Goal: Download file/media

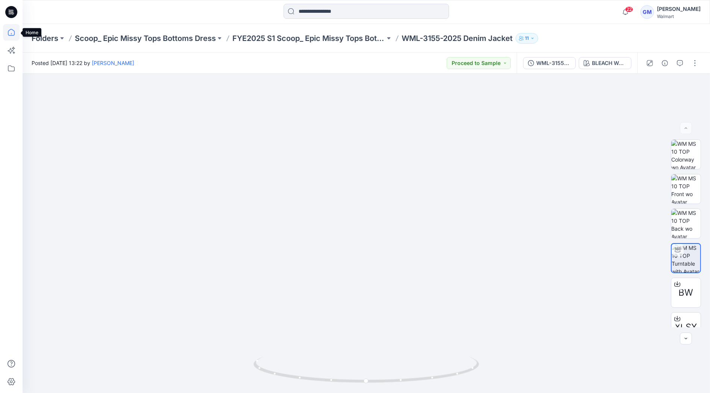
click at [17, 29] on icon at bounding box center [11, 32] width 17 height 17
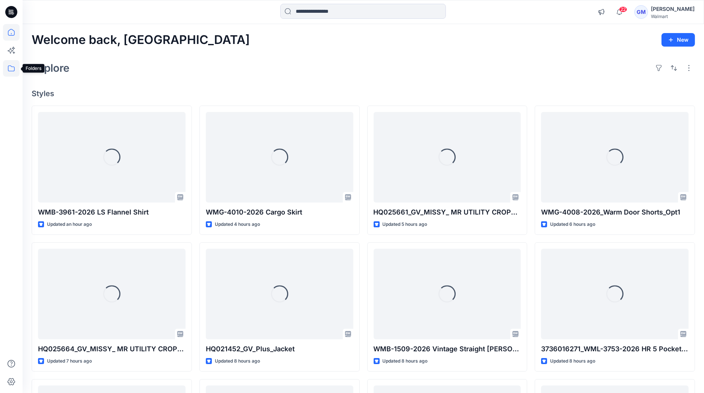
click at [14, 68] on icon at bounding box center [11, 68] width 17 height 17
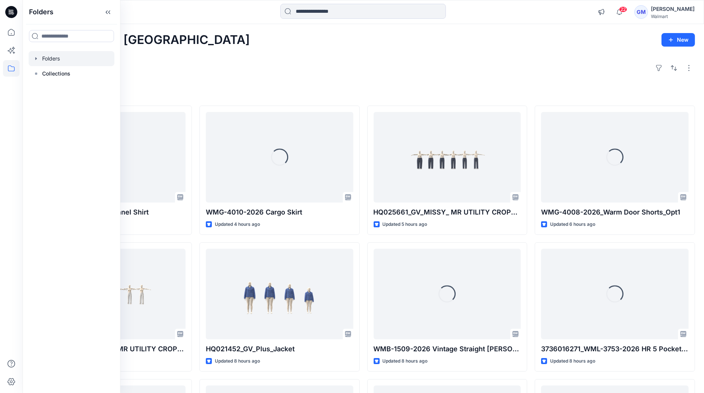
click at [70, 61] on div at bounding box center [72, 58] width 86 height 15
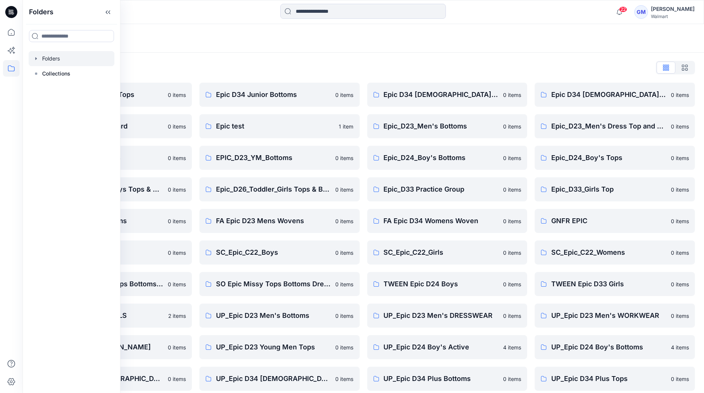
click at [372, 59] on div "Folders List Epic D23 Young Men Tops 0 items Epic NYC practice board 0 items Ep…" at bounding box center [363, 274] width 681 height 442
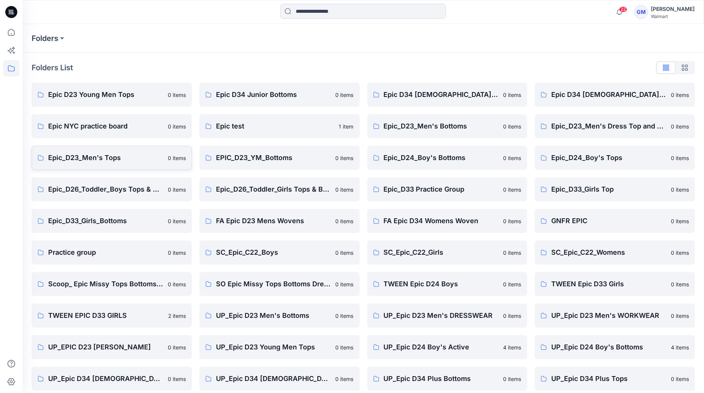
click at [94, 159] on p "Epic_D23_Men's Tops" at bounding box center [105, 158] width 115 height 11
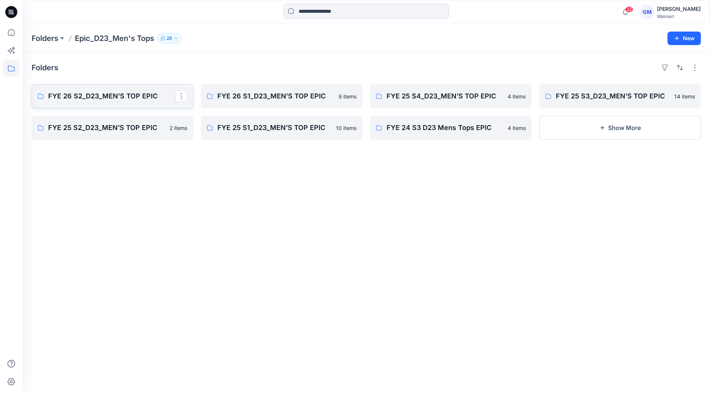
click at [133, 97] on p "FYE 26 S2_D23_MEN’S TOP EPIC" at bounding box center [111, 96] width 127 height 11
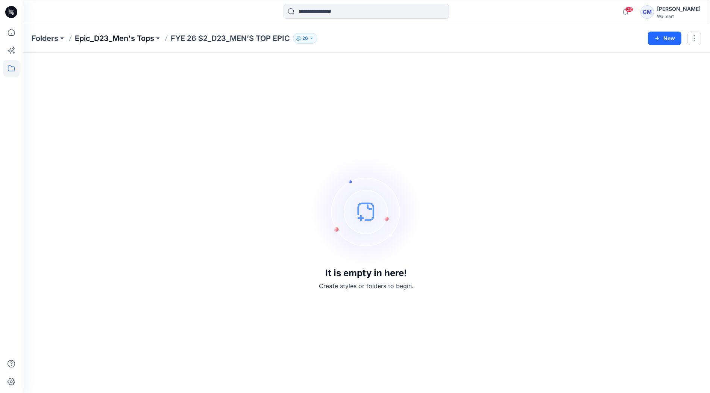
click at [136, 40] on p "Epic_D23_Men's Tops" at bounding box center [114, 38] width 79 height 11
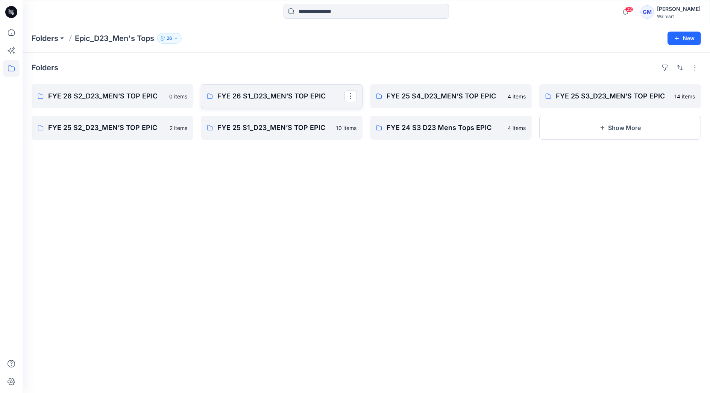
click at [264, 98] on p "FYE 26 S1_D23_MEN’S TOP EPIC" at bounding box center [280, 96] width 127 height 11
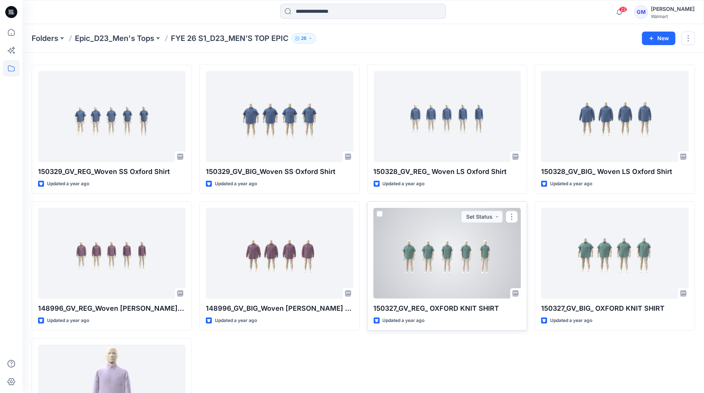
scroll to position [19, 0]
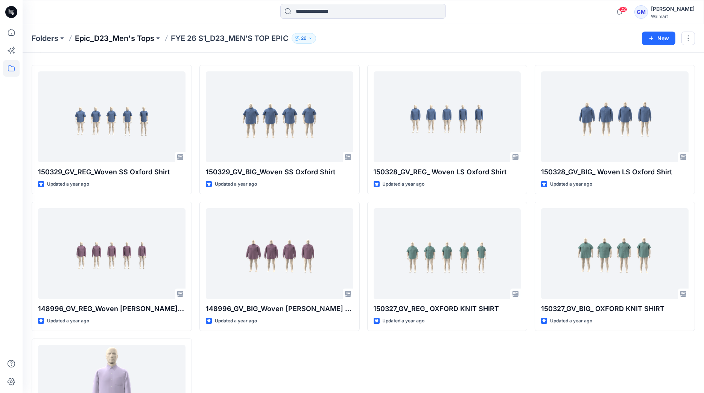
click at [146, 35] on p "Epic_D23_Men's Tops" at bounding box center [114, 38] width 79 height 11
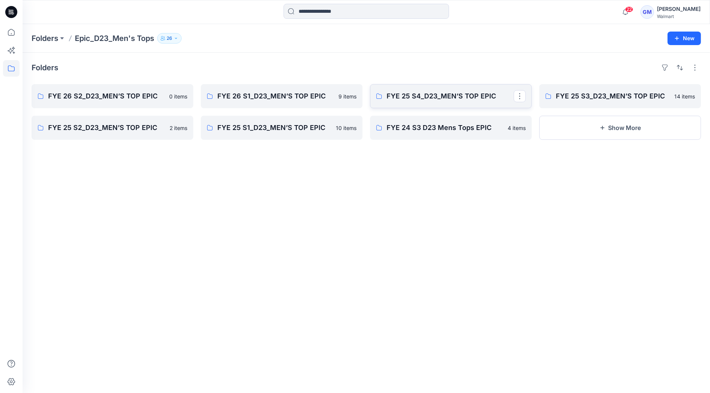
click at [435, 92] on p "FYE 25 S4_D23_MEN’S TOP EPIC" at bounding box center [450, 96] width 127 height 11
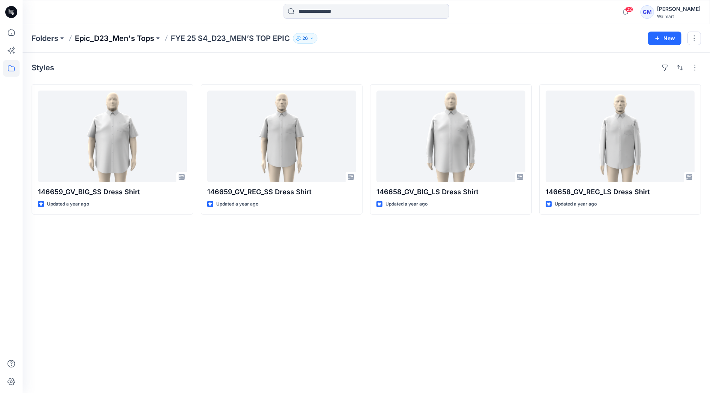
click at [143, 37] on p "Epic_D23_Men's Tops" at bounding box center [114, 38] width 79 height 11
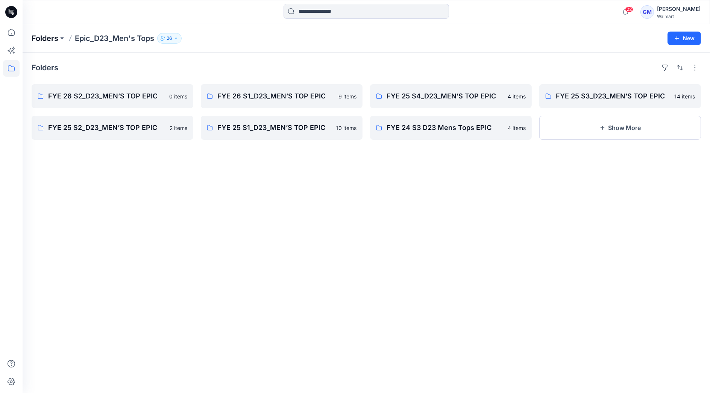
click at [32, 39] on p "Folders" at bounding box center [45, 38] width 27 height 11
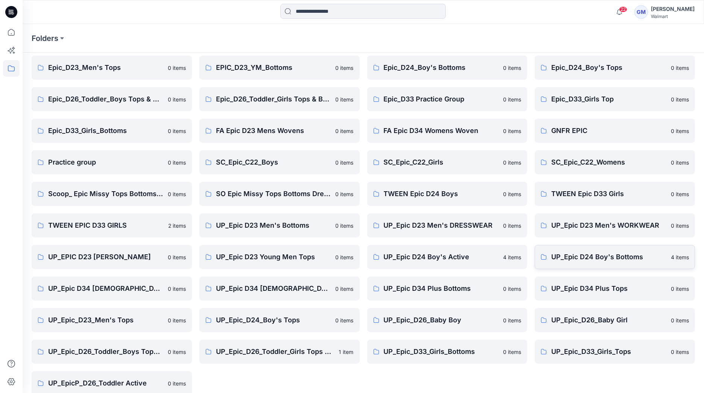
scroll to position [101, 0]
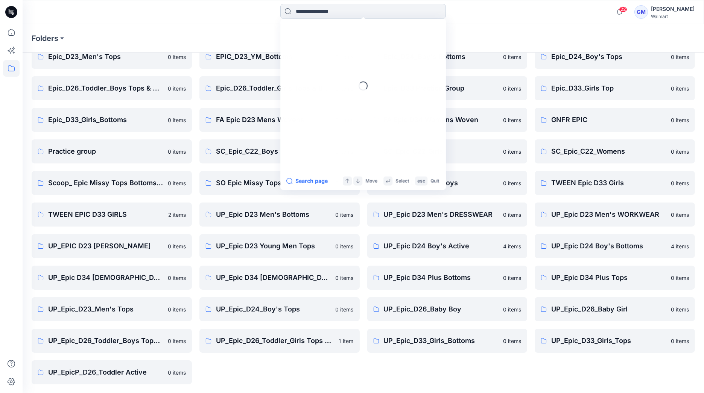
click at [323, 17] on input at bounding box center [362, 11] width 165 height 15
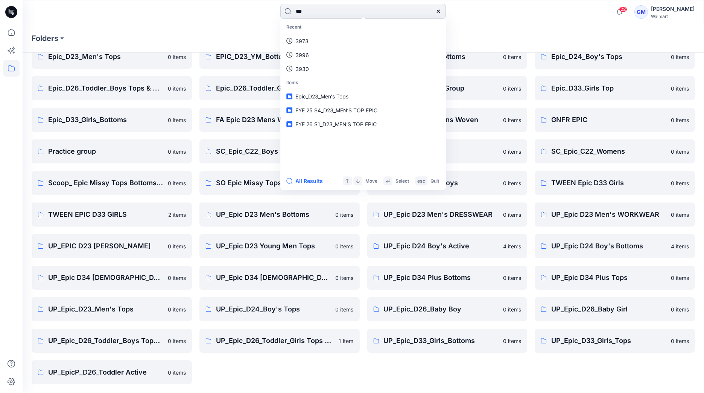
type input "****"
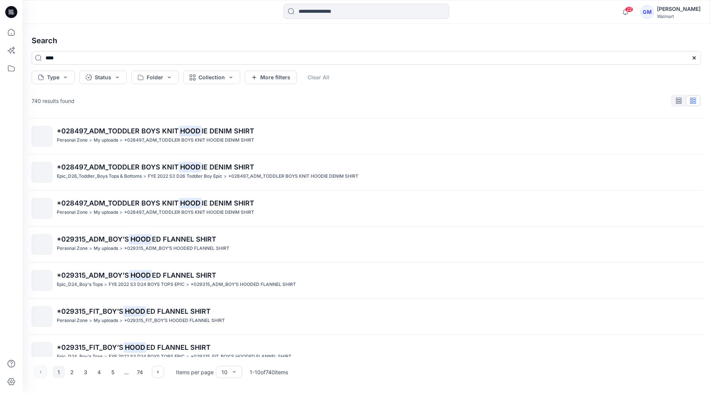
scroll to position [120, 0]
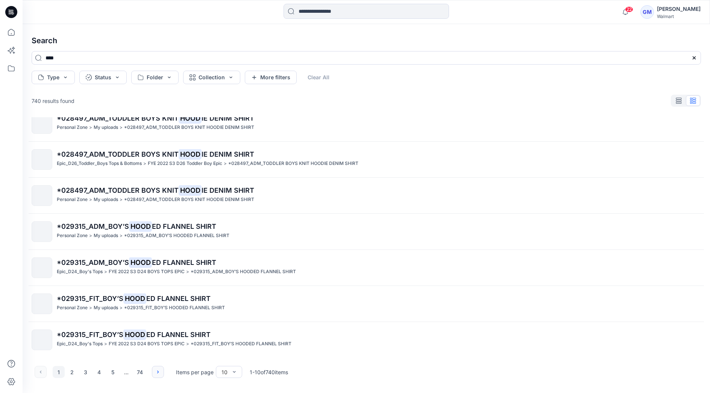
click at [161, 370] on button "button" at bounding box center [158, 372] width 12 height 12
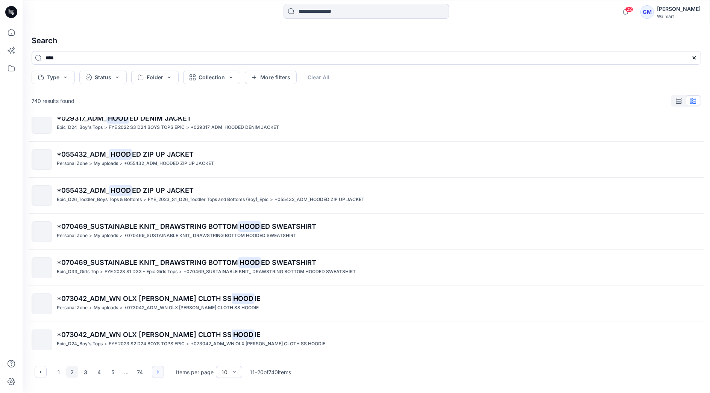
click at [159, 373] on icon "button" at bounding box center [158, 372] width 6 height 6
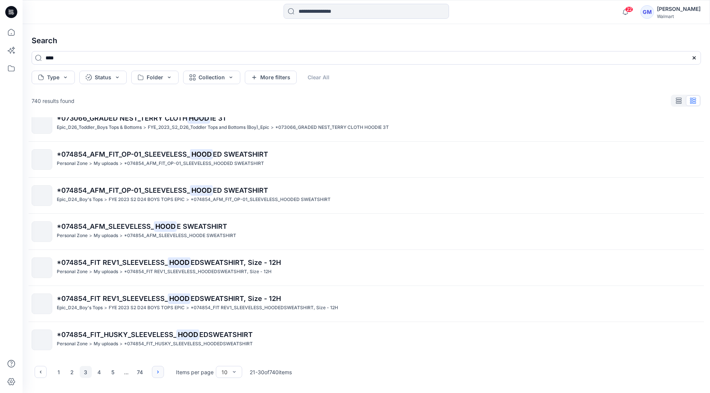
click at [158, 376] on button "button" at bounding box center [158, 372] width 12 height 12
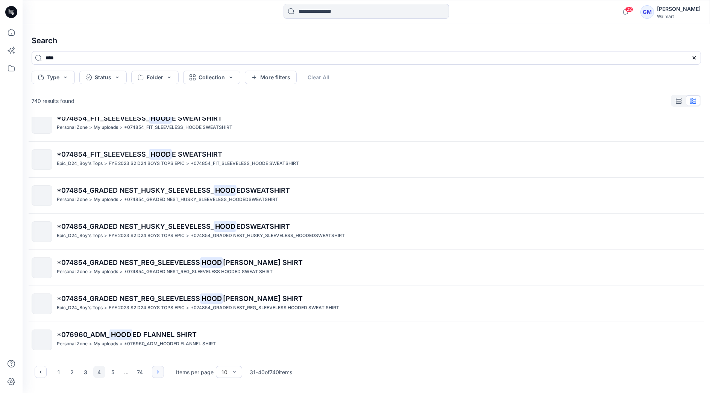
click at [158, 375] on button "button" at bounding box center [158, 372] width 12 height 12
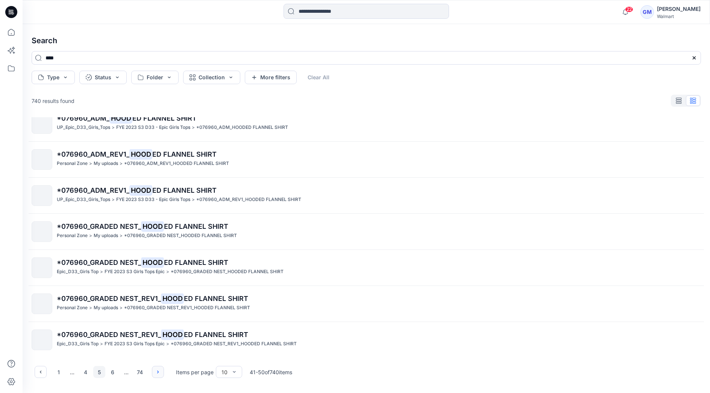
click at [157, 375] on icon "button" at bounding box center [158, 372] width 6 height 6
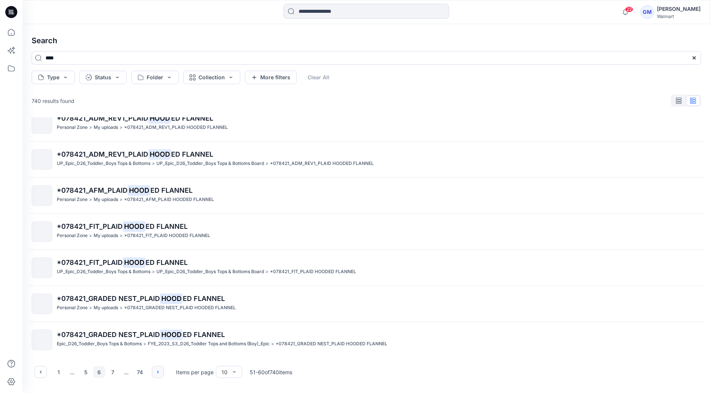
click at [156, 374] on icon "button" at bounding box center [158, 372] width 6 height 6
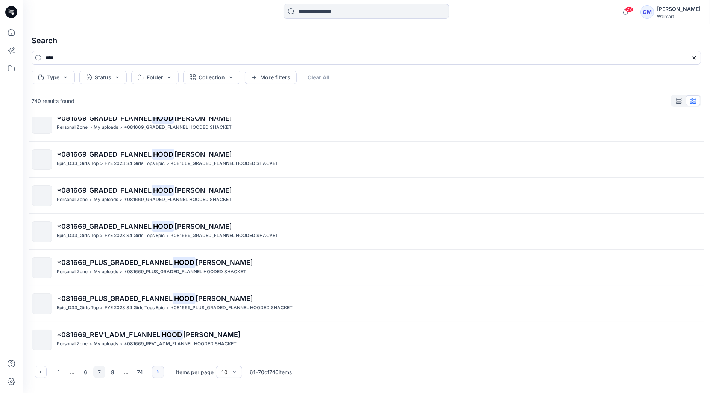
click at [156, 373] on icon "button" at bounding box center [158, 372] width 6 height 6
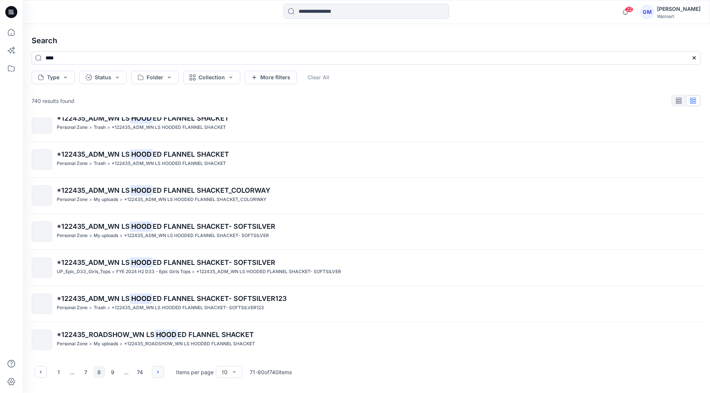
click at [156, 376] on button "button" at bounding box center [158, 372] width 12 height 12
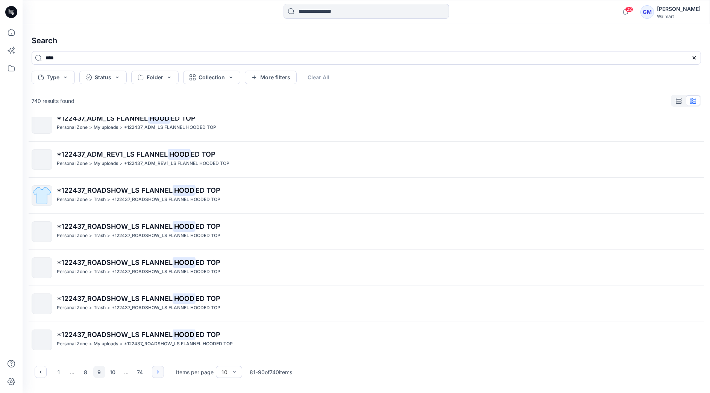
click at [155, 372] on icon "button" at bounding box center [158, 372] width 6 height 6
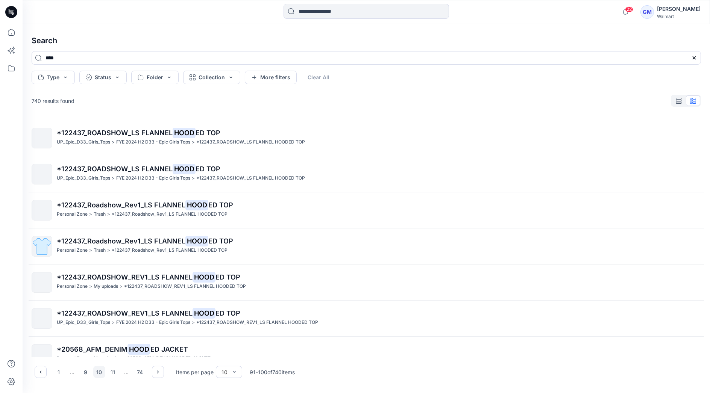
scroll to position [108, 0]
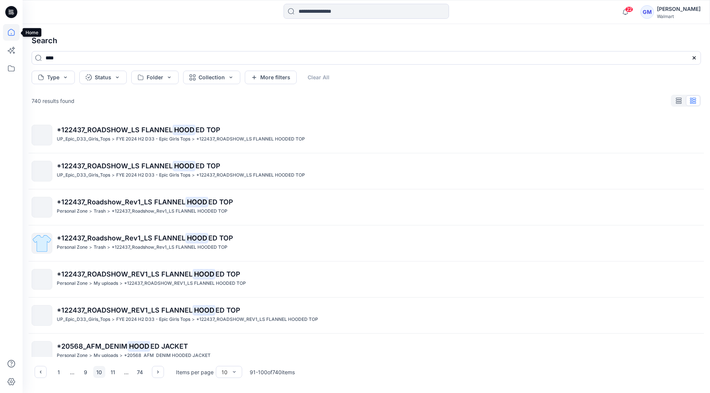
click at [15, 29] on icon at bounding box center [11, 32] width 17 height 17
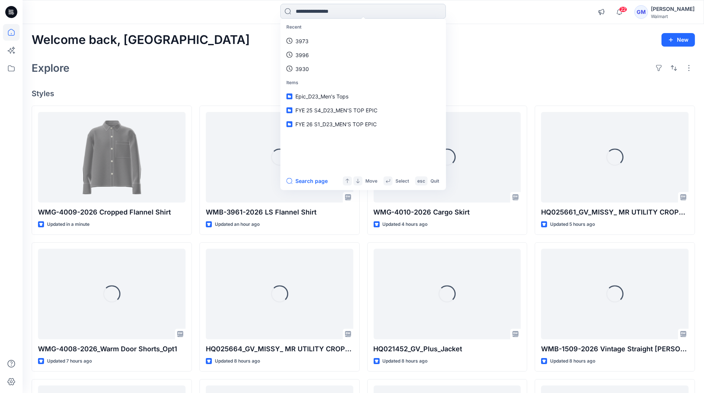
click at [368, 16] on input at bounding box center [362, 11] width 165 height 15
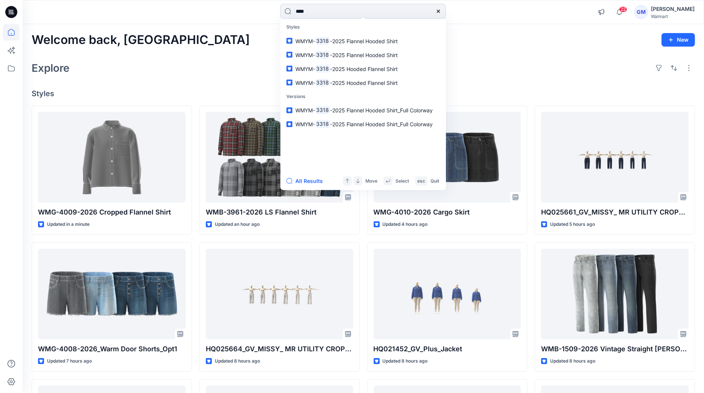
type input "****"
click at [307, 179] on button "All Results" at bounding box center [306, 181] width 41 height 9
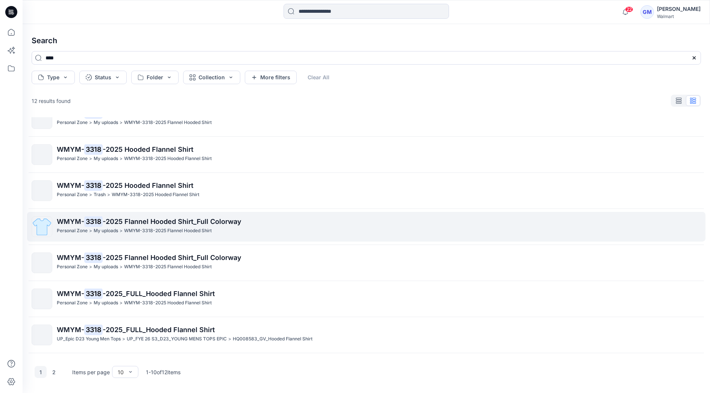
scroll to position [120, 0]
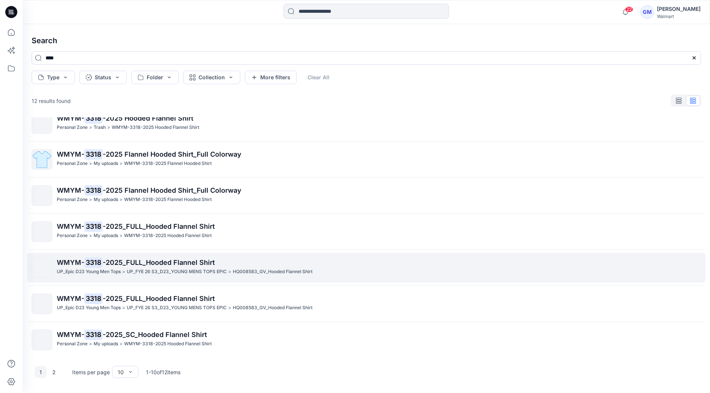
click at [163, 265] on span "-2025_FULL_Hooded Flannel Shirt" at bounding box center [159, 263] width 112 height 8
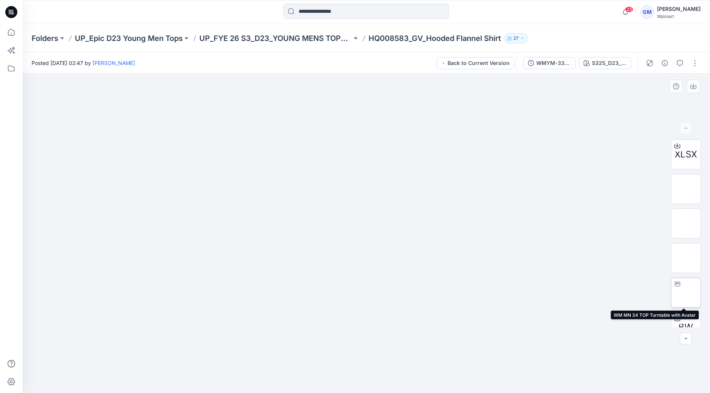
click at [686, 293] on img at bounding box center [686, 293] width 0 height 0
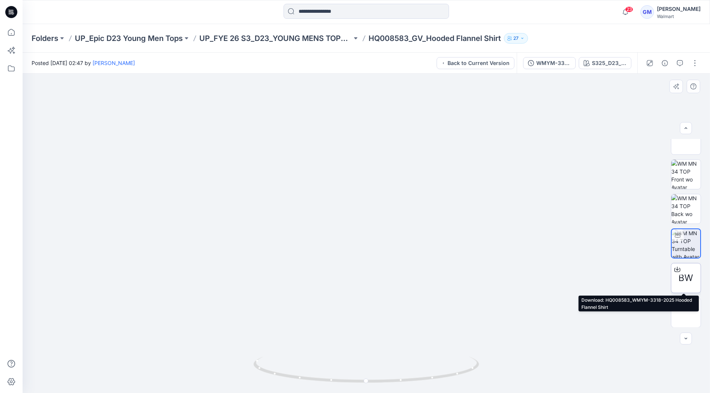
click at [677, 268] on icon at bounding box center [677, 270] width 6 height 4
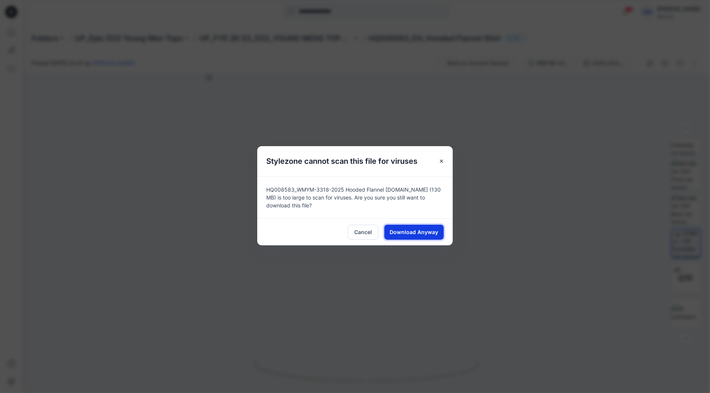
click at [424, 226] on button "Download Anyway" at bounding box center [413, 232] width 59 height 15
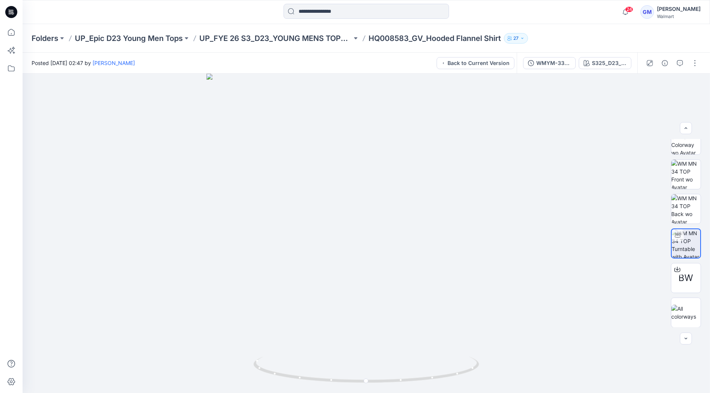
click at [243, 15] on div at bounding box center [366, 12] width 344 height 17
click at [562, 66] on div "WMYM-3318-2025_FULL_Hooded Flannel Shirt" at bounding box center [553, 63] width 35 height 8
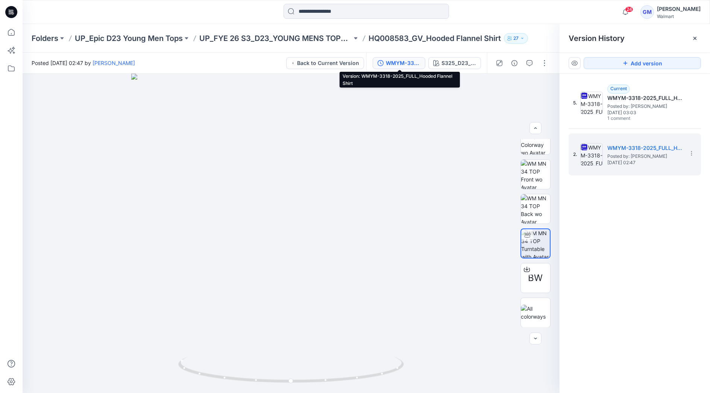
click at [404, 63] on div "WMYM-3318-2025_FULL_Hooded Flannel Shirt" at bounding box center [403, 63] width 35 height 8
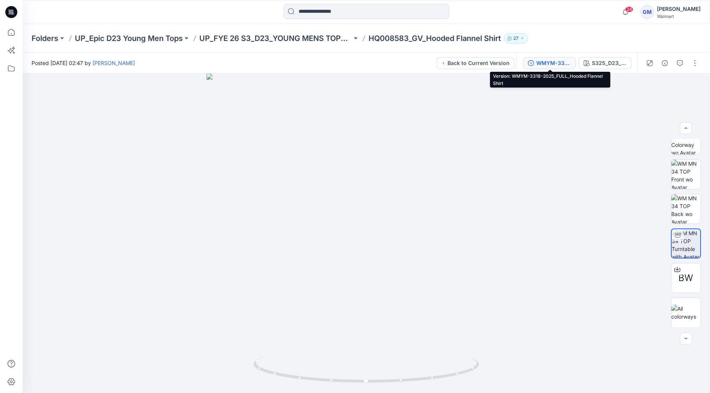
click at [550, 63] on div "WMYM-3318-2025_FULL_Hooded Flannel Shirt" at bounding box center [553, 63] width 35 height 8
